Goal: Find specific page/section: Find specific page/section

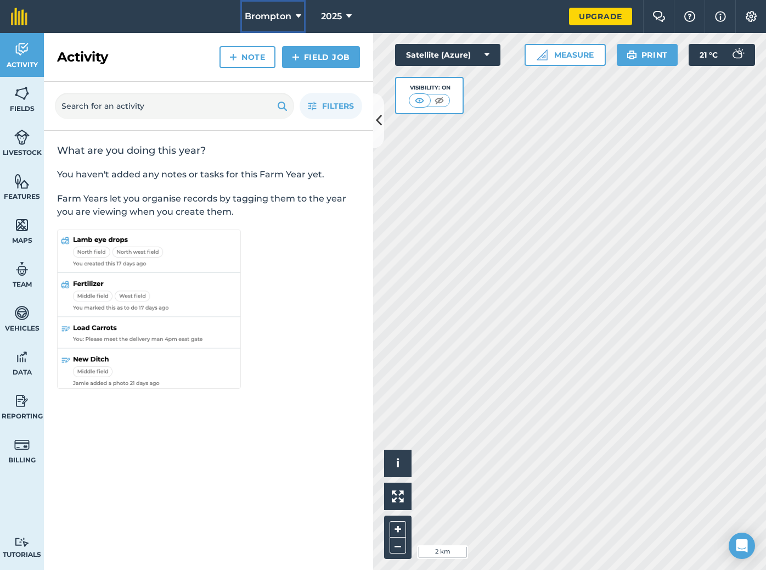
click at [275, 14] on span "Brompton" at bounding box center [268, 16] width 47 height 13
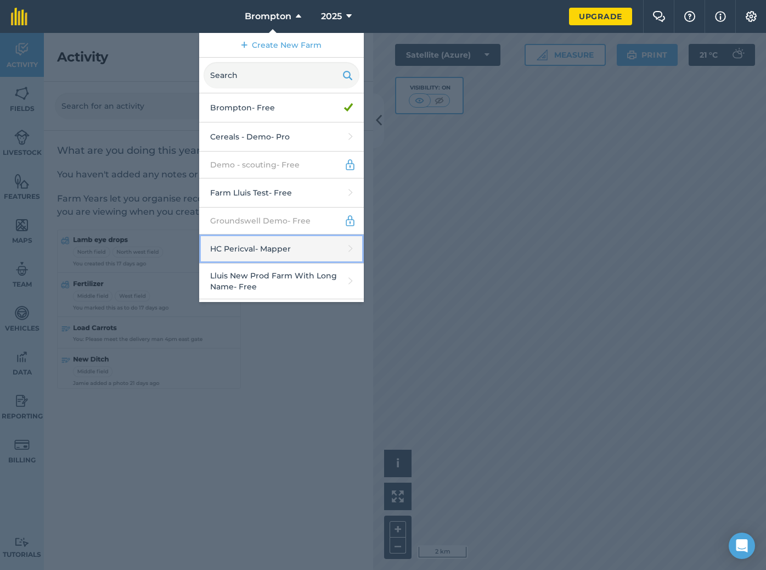
click at [266, 244] on link "HC Pericval - Mapper" at bounding box center [281, 248] width 165 height 29
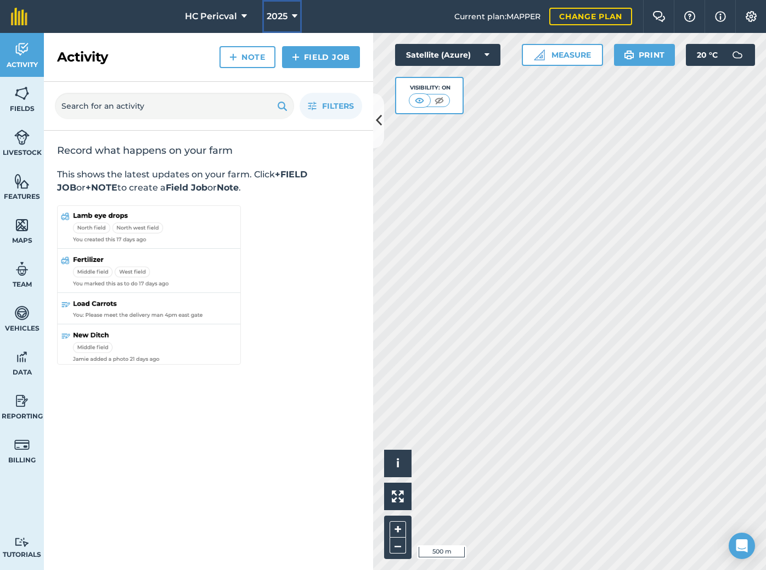
click at [270, 15] on span "2025" at bounding box center [277, 16] width 21 height 13
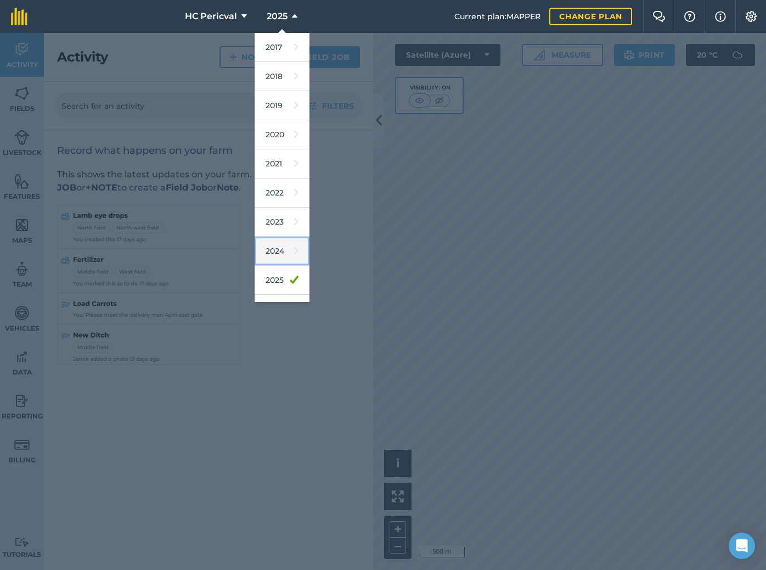
click at [277, 241] on link "2024" at bounding box center [282, 251] width 55 height 29
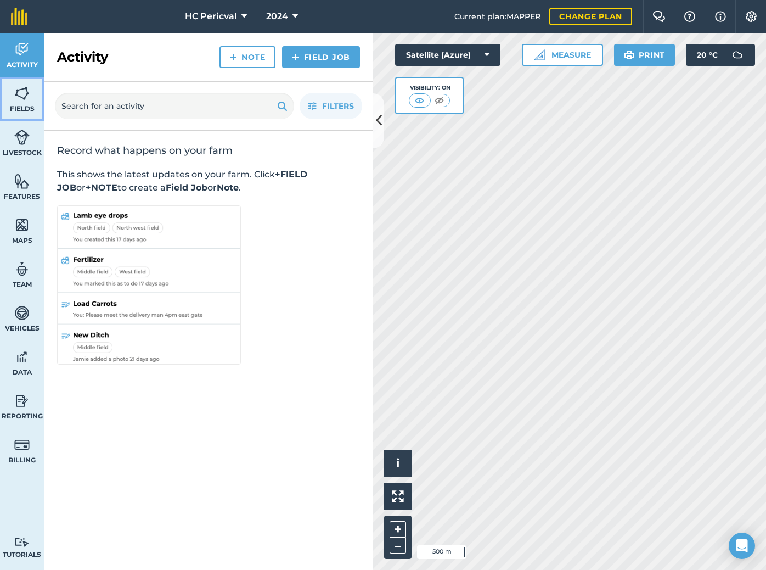
click at [20, 101] on img at bounding box center [21, 93] width 15 height 16
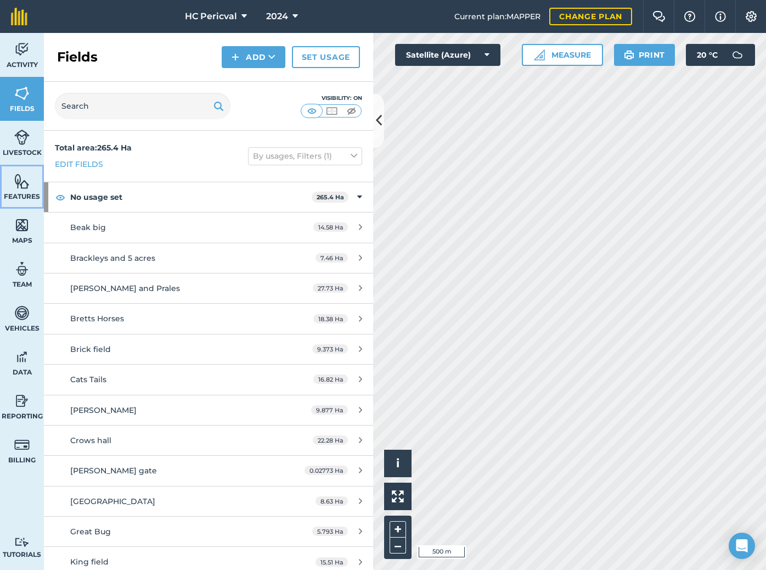
click at [19, 193] on span "Features" at bounding box center [22, 196] width 44 height 9
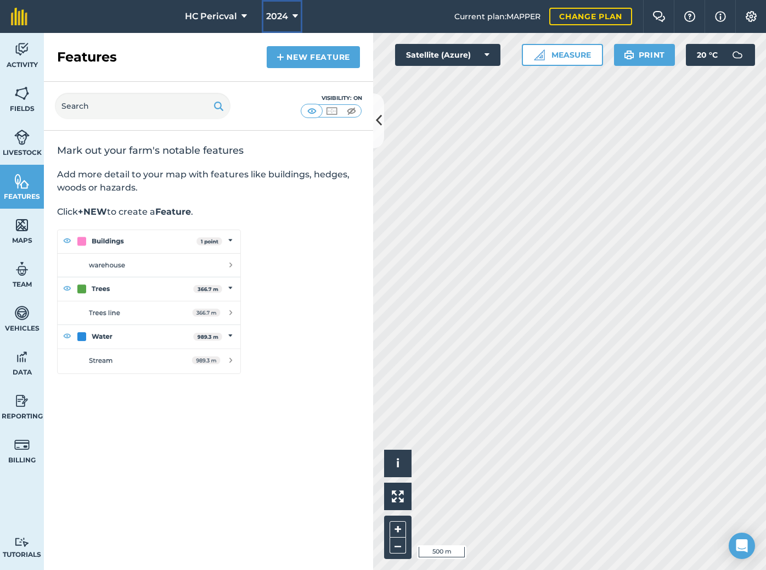
click at [293, 18] on icon at bounding box center [295, 16] width 5 height 13
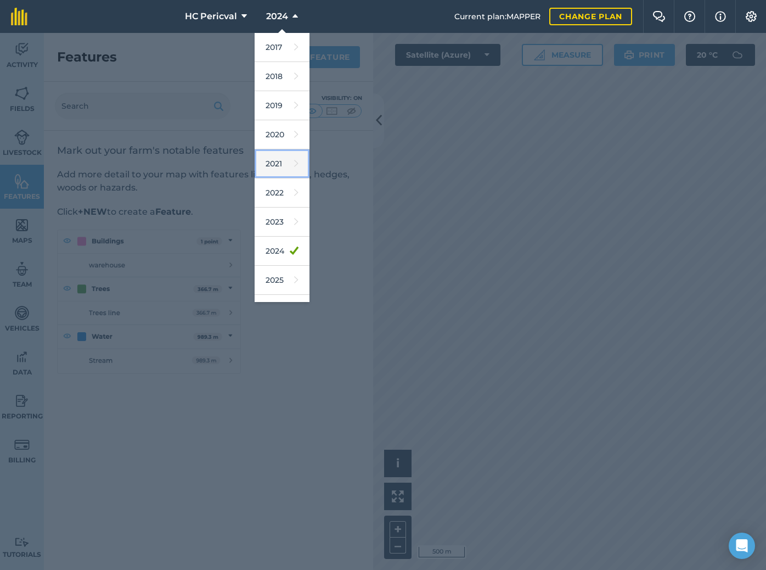
click at [275, 159] on link "2021" at bounding box center [282, 163] width 55 height 29
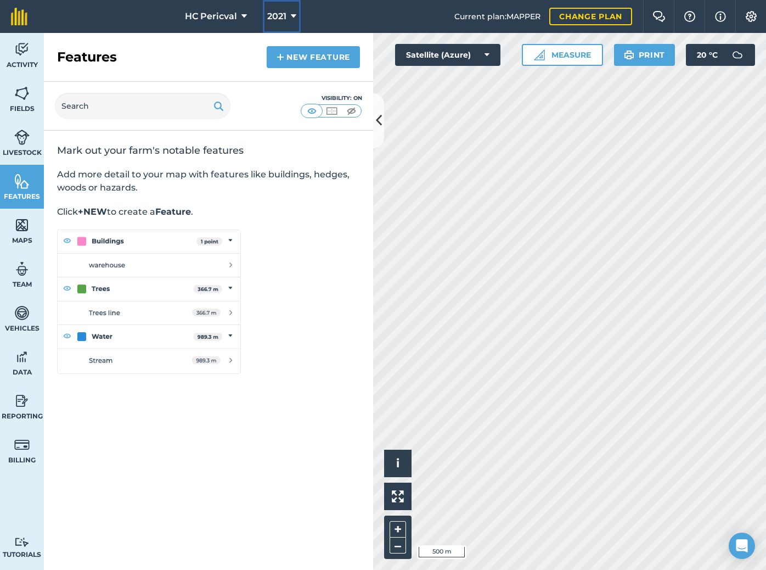
click at [280, 3] on button "2021" at bounding box center [282, 16] width 38 height 33
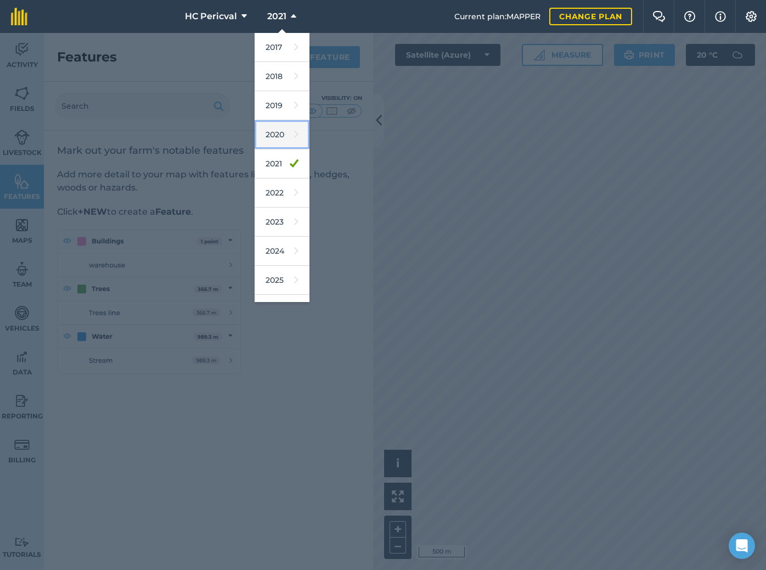
click at [274, 132] on link "2020" at bounding box center [282, 134] width 55 height 29
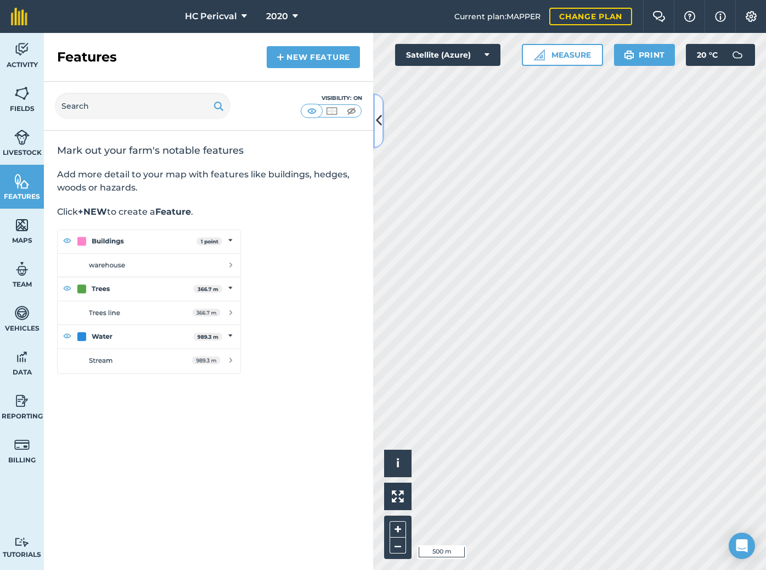
click at [381, 121] on icon at bounding box center [379, 120] width 6 height 19
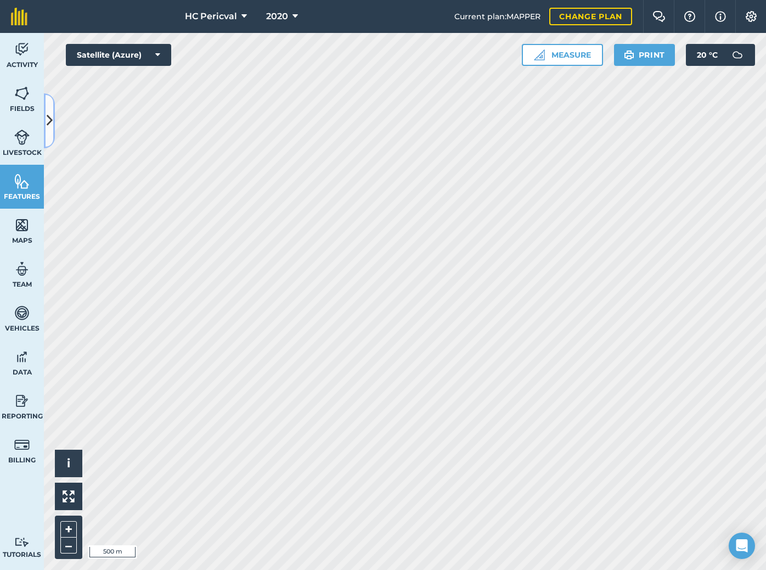
click at [50, 119] on icon at bounding box center [50, 120] width 6 height 19
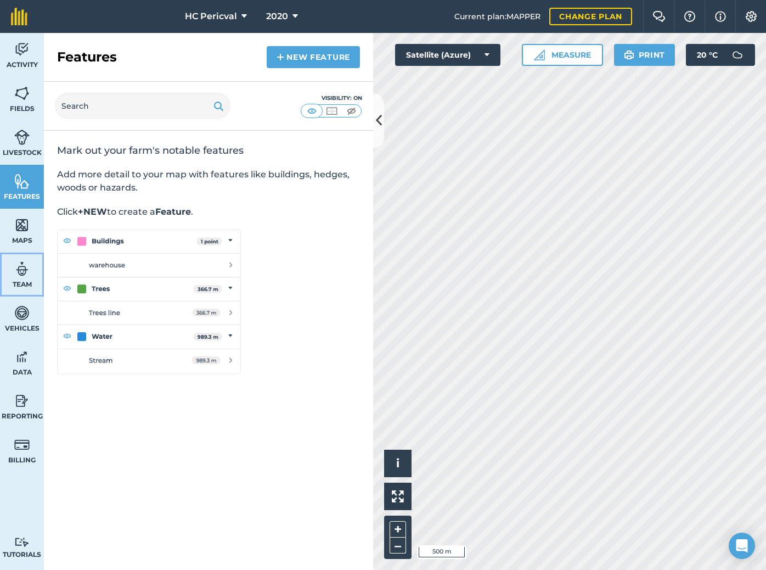
click at [11, 265] on link "Team" at bounding box center [22, 274] width 44 height 44
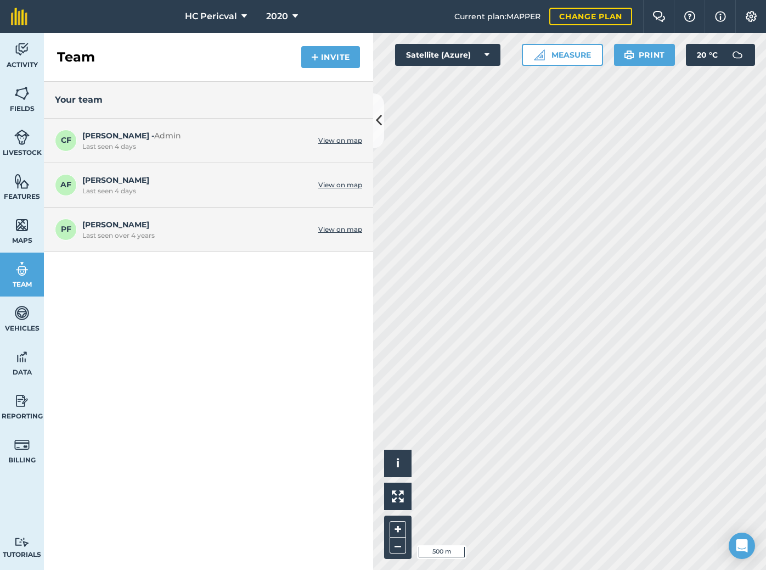
click at [357, 138] on link "View on map" at bounding box center [340, 140] width 44 height 9
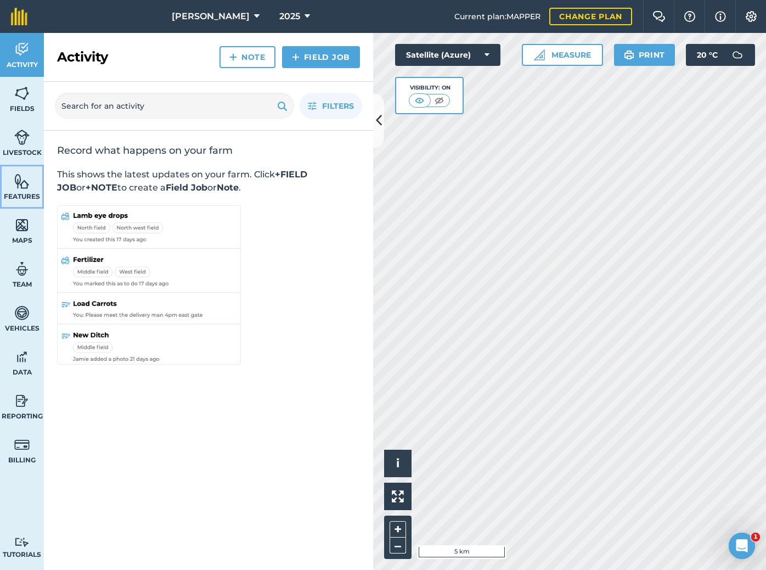
click at [18, 180] on img at bounding box center [21, 181] width 15 height 16
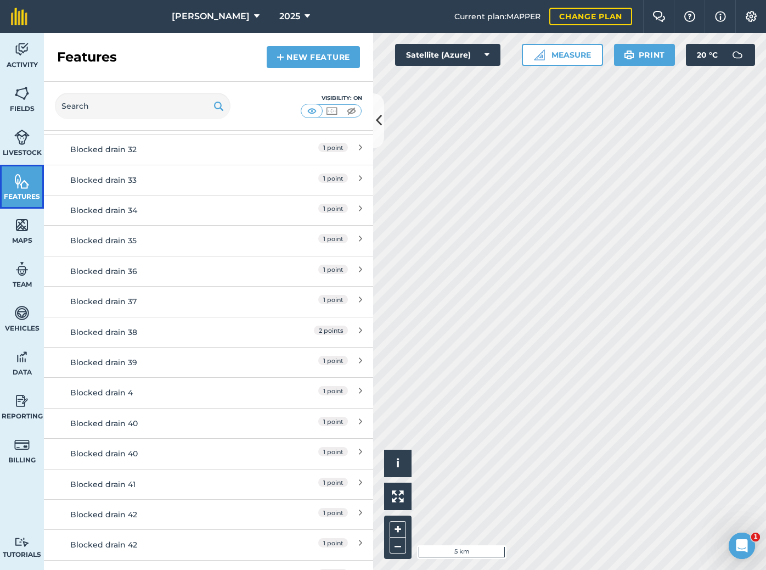
scroll to position [1255, 0]
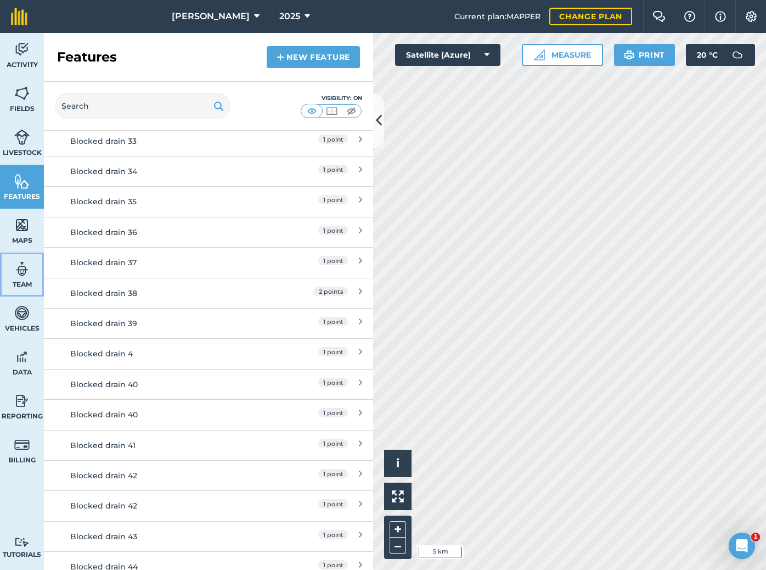
click at [29, 273] on img at bounding box center [21, 269] width 15 height 16
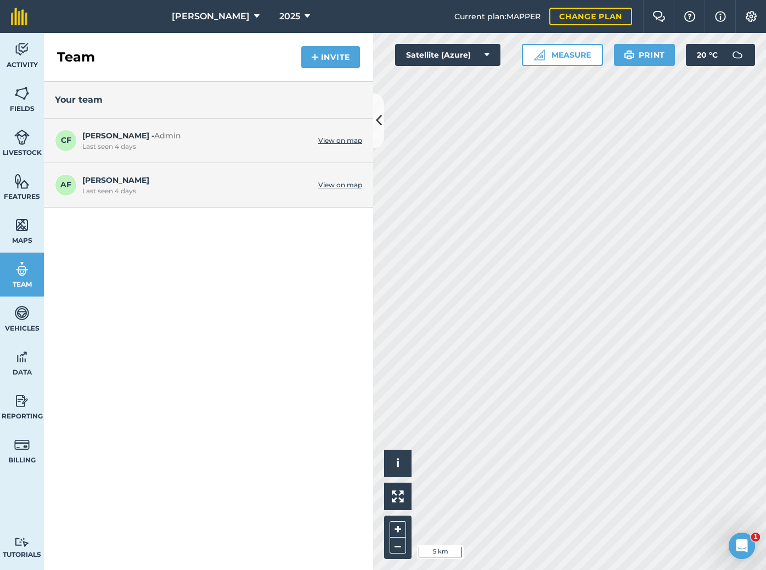
click at [342, 141] on link "View on map" at bounding box center [340, 140] width 44 height 9
click at [21, 190] on link "Features" at bounding box center [22, 187] width 44 height 44
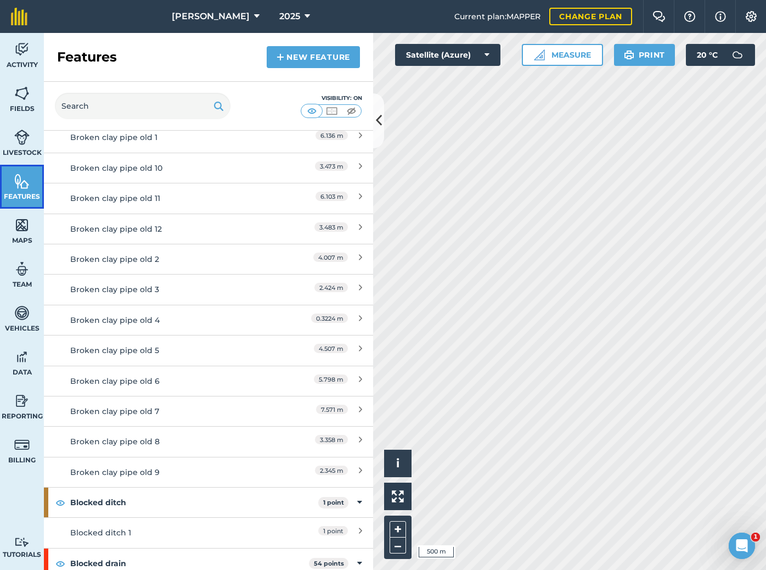
scroll to position [284, 0]
